Goal: Check status: Check status

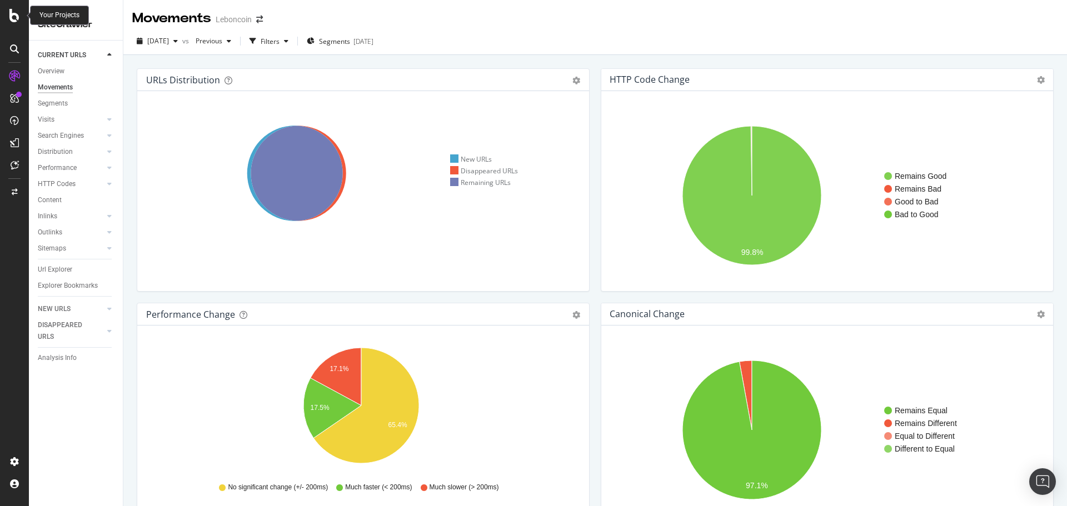
click at [19, 12] on icon at bounding box center [14, 15] width 10 height 13
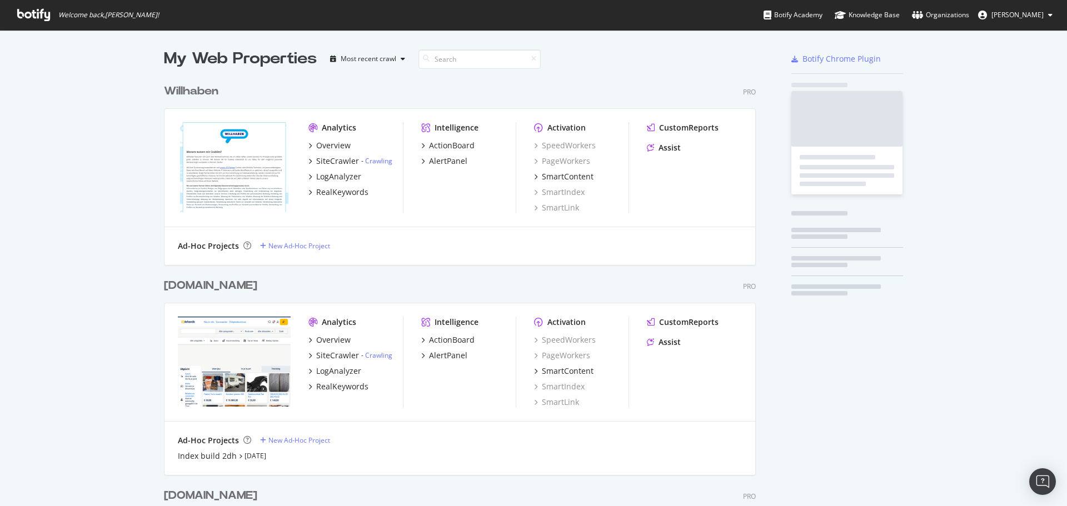
scroll to position [498, 1050]
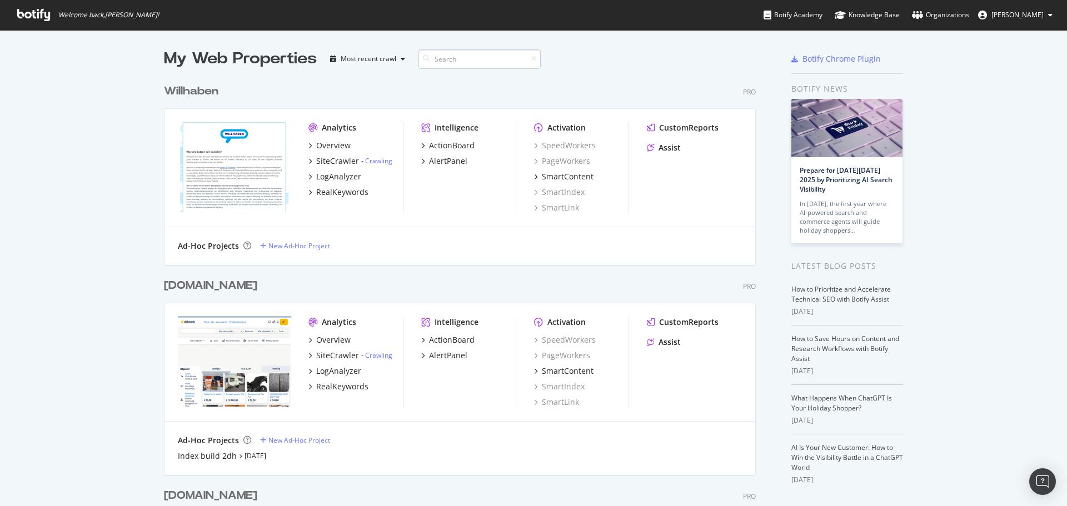
click at [469, 62] on input at bounding box center [479, 58] width 122 height 19
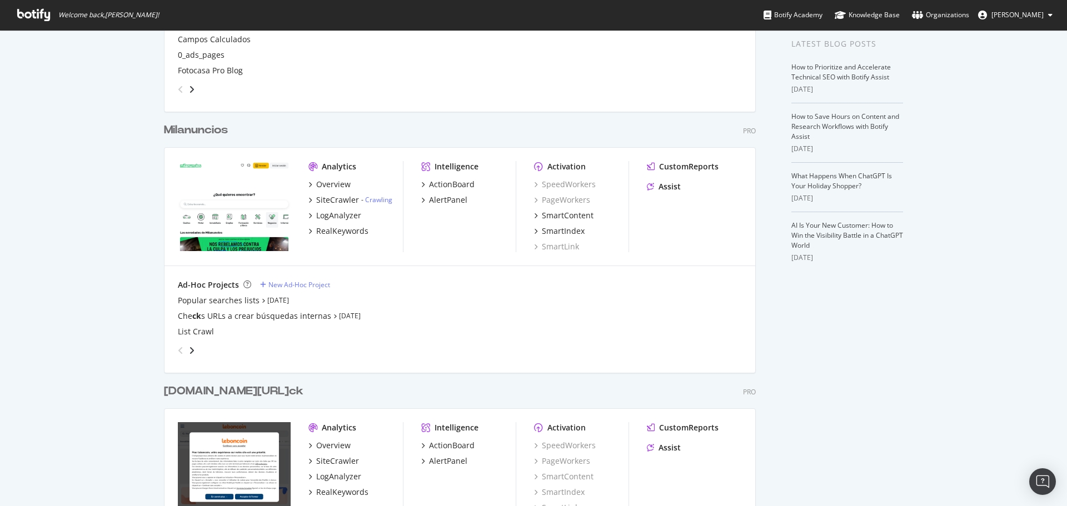
scroll to position [278, 0]
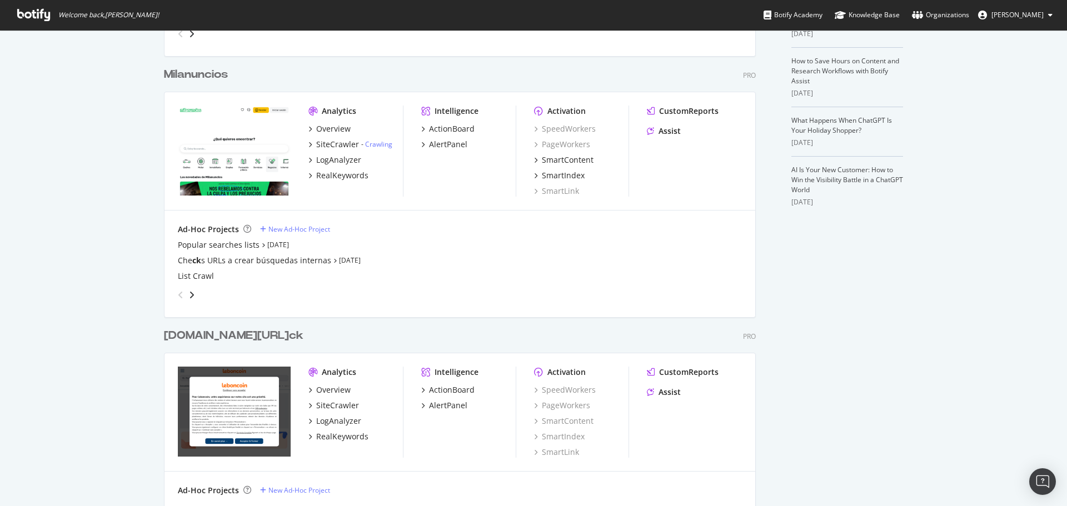
type input "ck"
click at [229, 336] on div "[DOMAIN_NAME][URL] ck" at bounding box center [233, 336] width 139 height 16
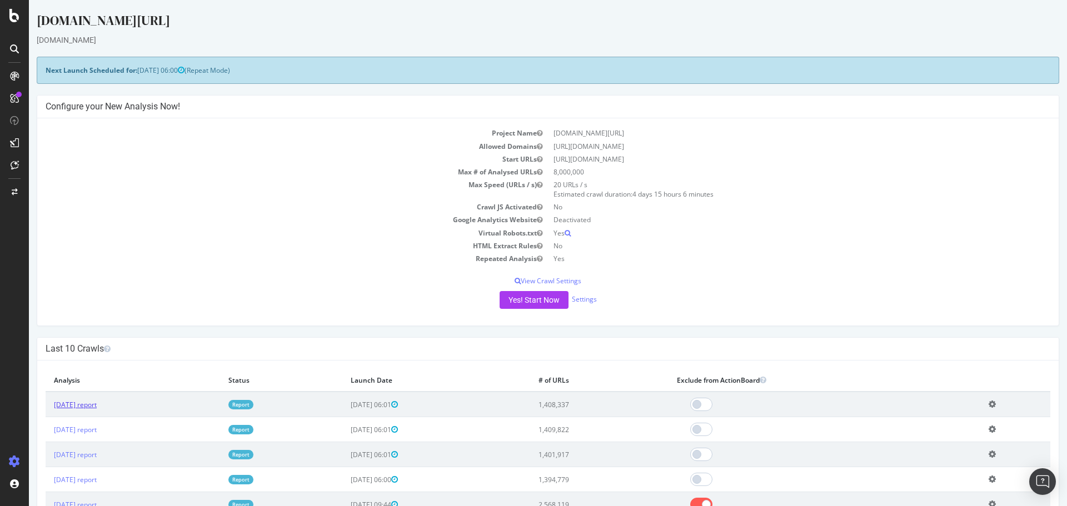
click at [97, 400] on link "[DATE] report" at bounding box center [75, 404] width 43 height 9
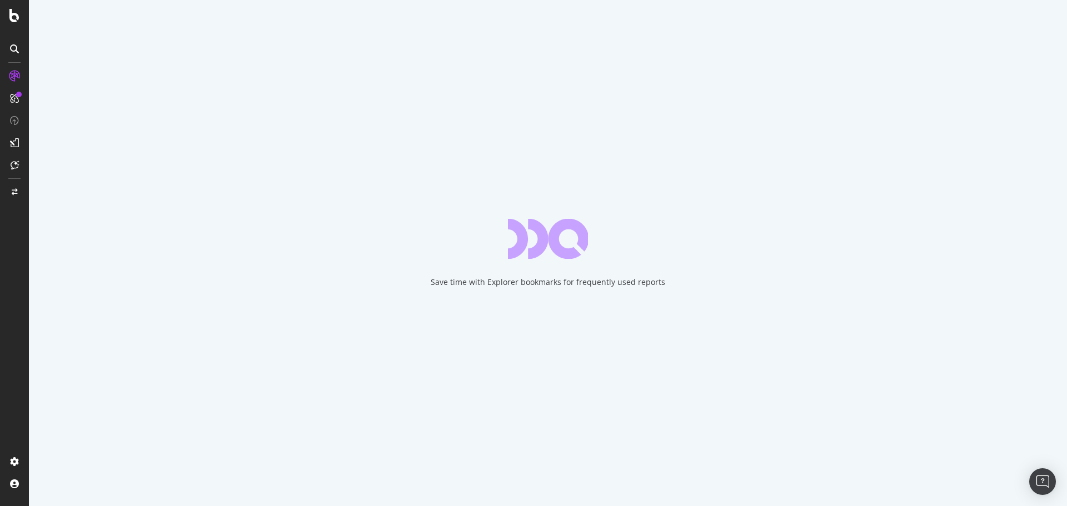
click at [431, 208] on div "Save time with Explorer bookmarks for frequently used reports" at bounding box center [548, 253] width 1038 height 506
